Goal: Check status: Check status

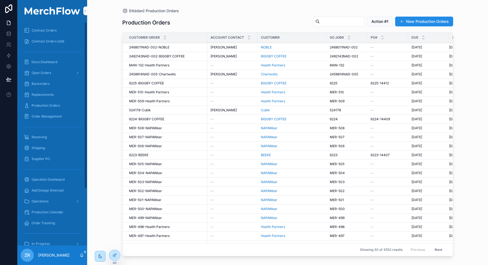
click at [45, 104] on span "Production Orders" at bounding box center [46, 105] width 28 height 4
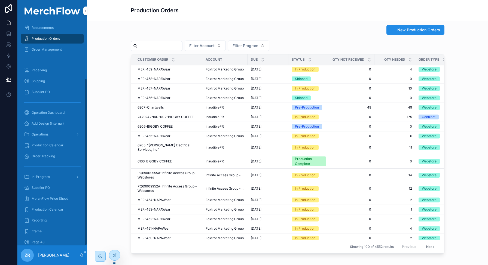
scroll to position [76, 0]
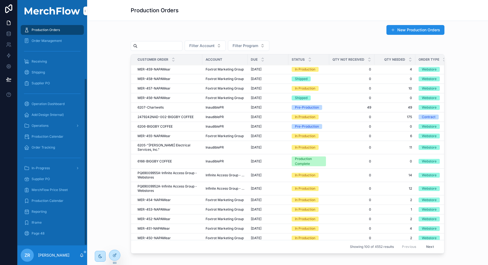
click at [44, 147] on span "Order Tracking" at bounding box center [43, 147] width 23 height 4
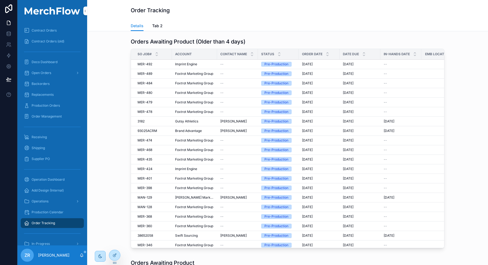
click at [50, 94] on span "Replacements" at bounding box center [43, 95] width 22 height 4
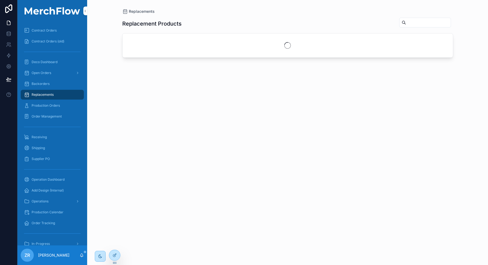
click at [55, 108] on div "Production Orders" at bounding box center [52, 105] width 57 height 9
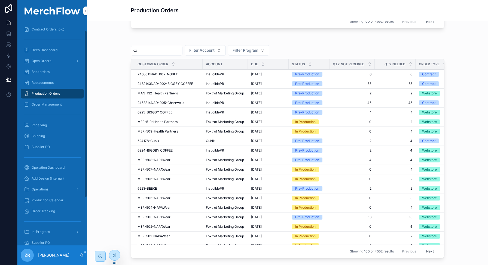
click at [48, 210] on span "Order Tracking" at bounding box center [43, 211] width 23 height 4
